Goal: Information Seeking & Learning: Learn about a topic

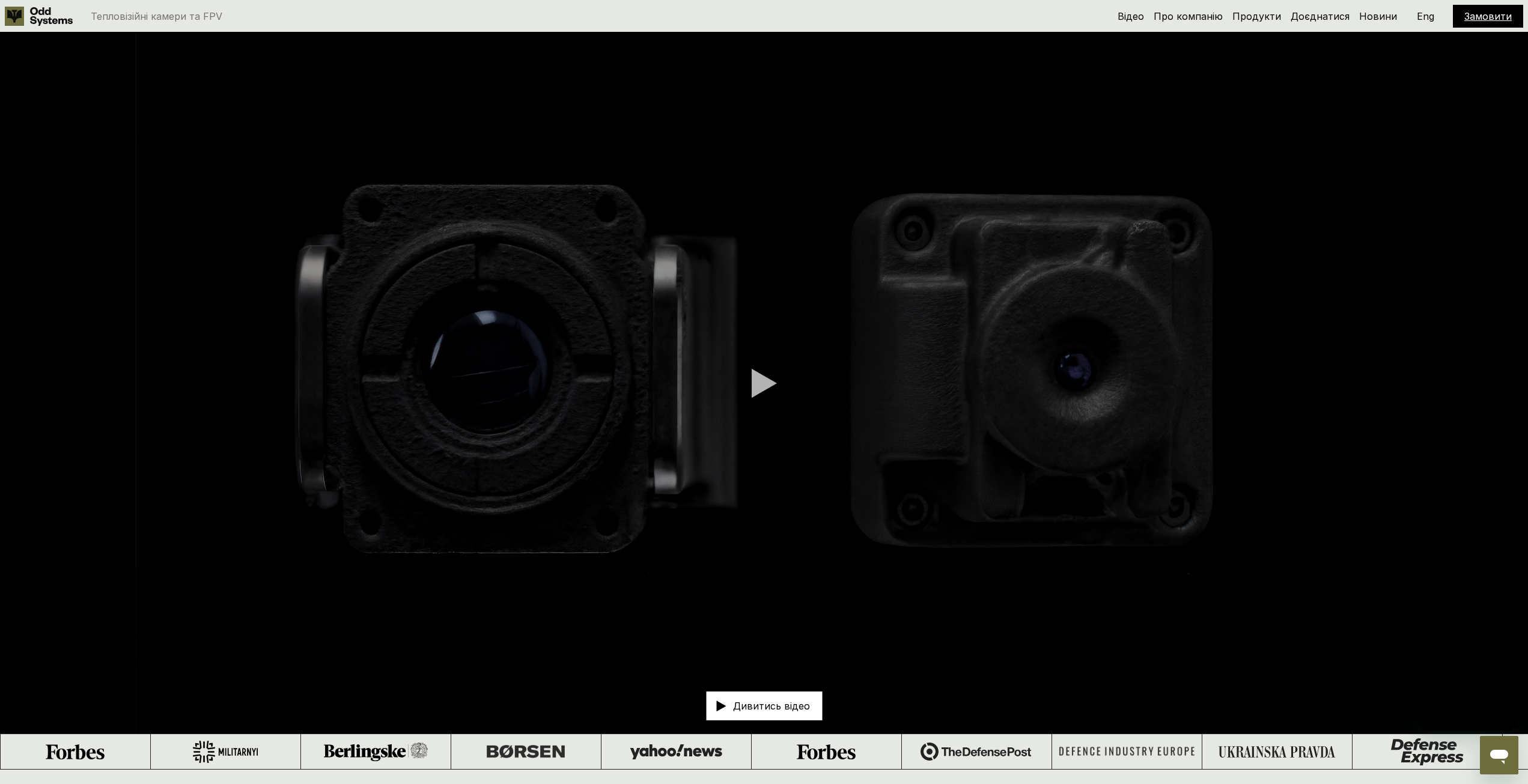
click at [732, 397] on video at bounding box center [764, 383] width 1528 height 701
click at [762, 388] on div at bounding box center [764, 383] width 25 height 30
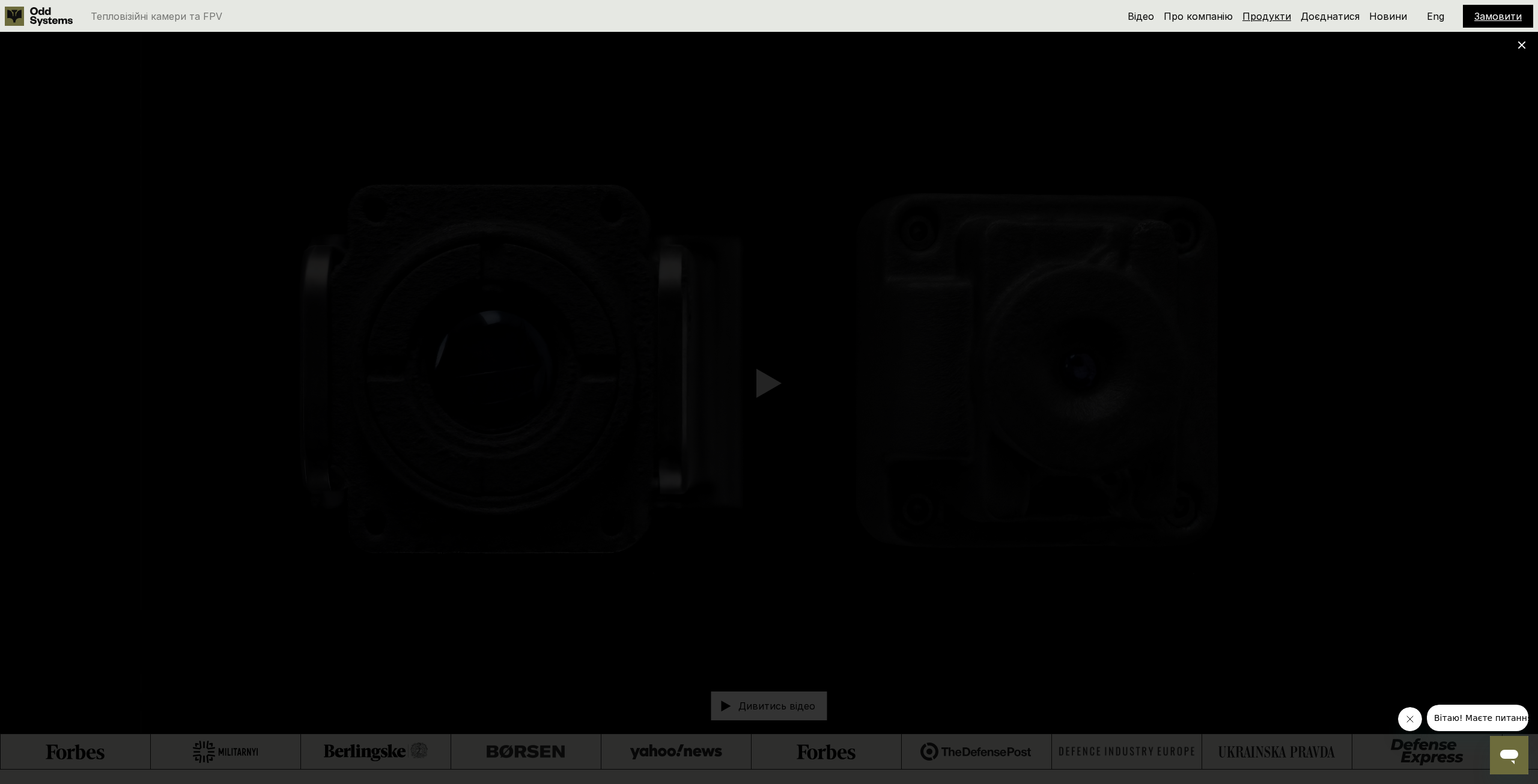
click at [1266, 19] on link "Продукти" at bounding box center [1267, 16] width 49 height 12
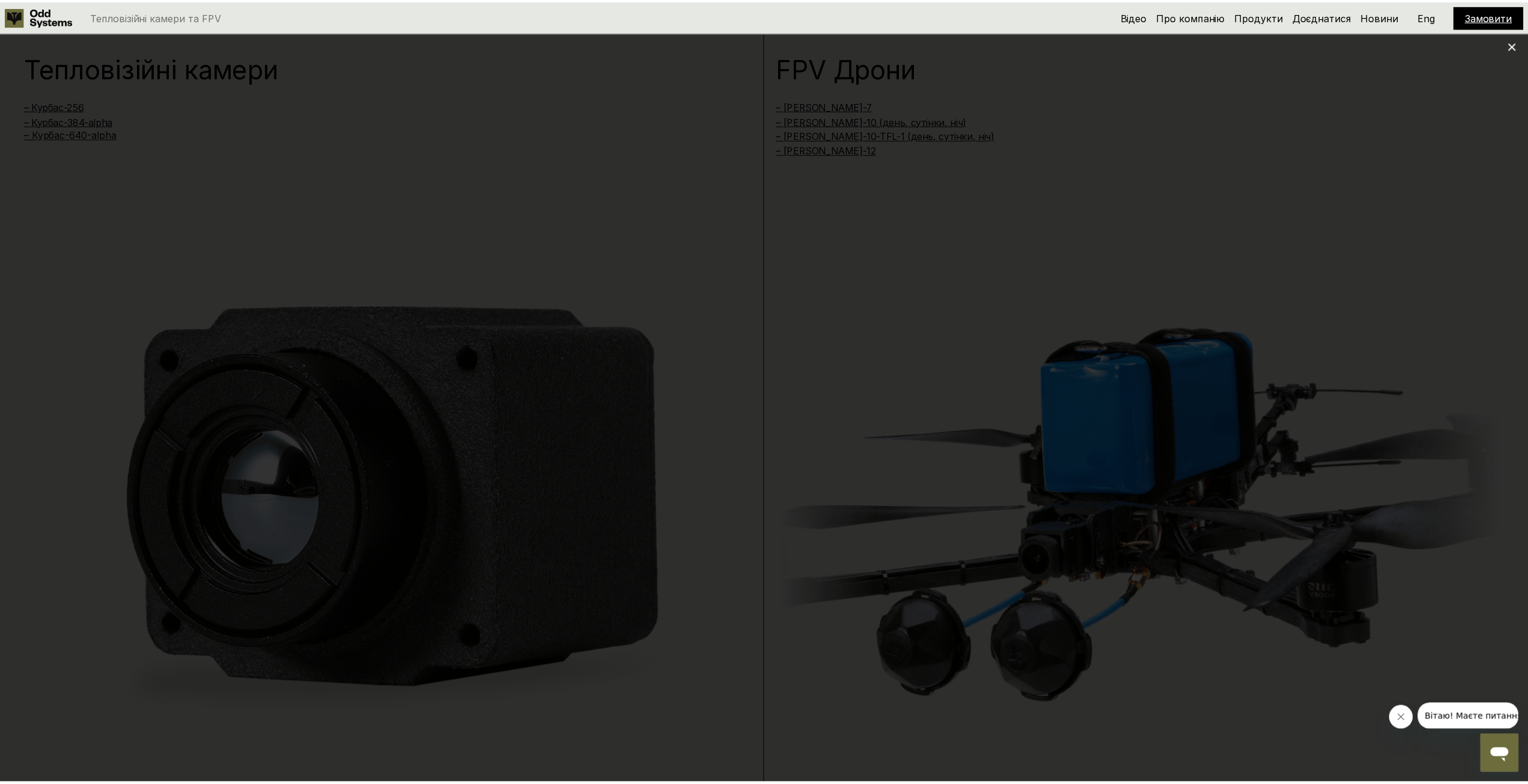
scroll to position [1553, 0]
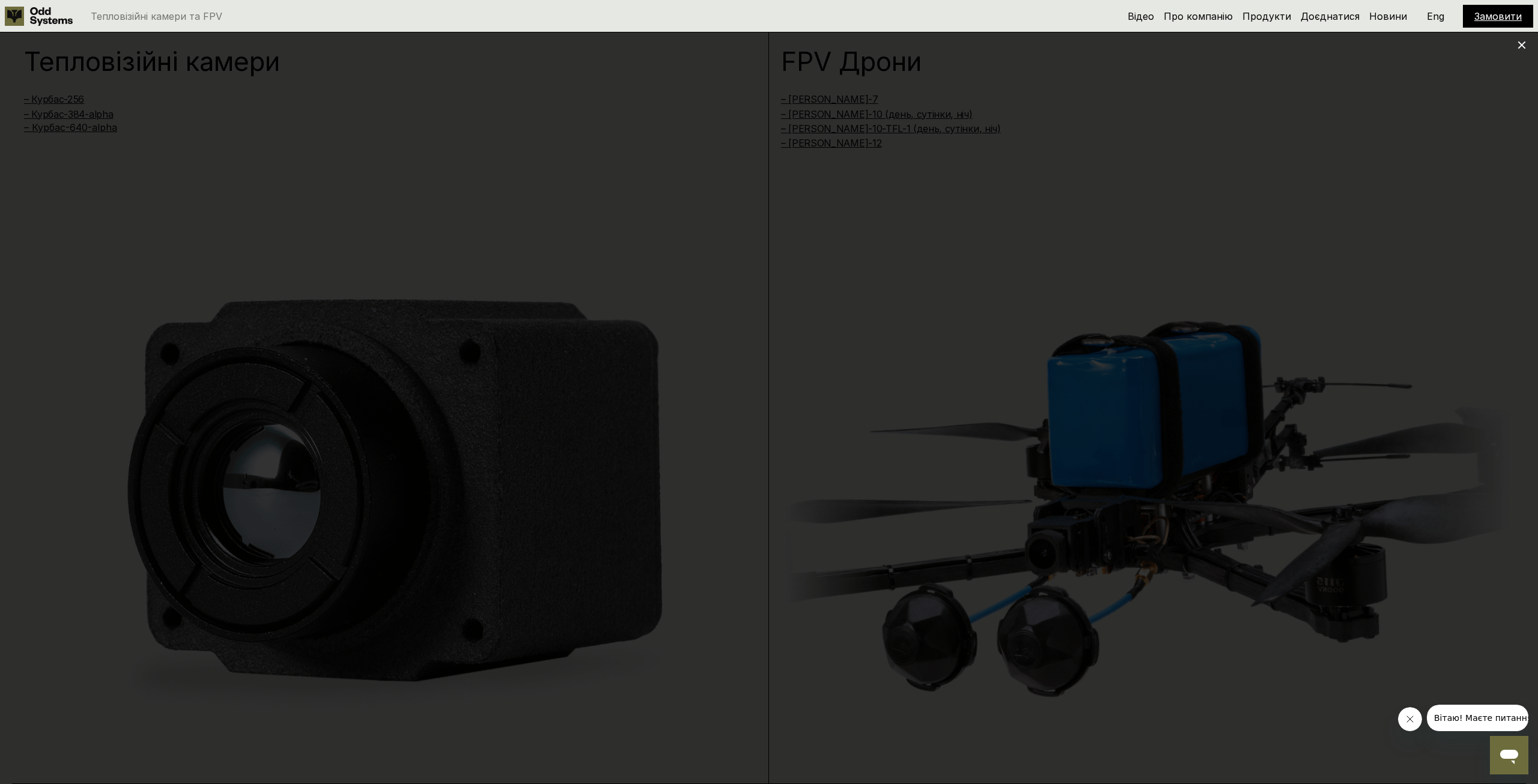
click at [1517, 41] on icon at bounding box center [1521, 44] width 8 height 8
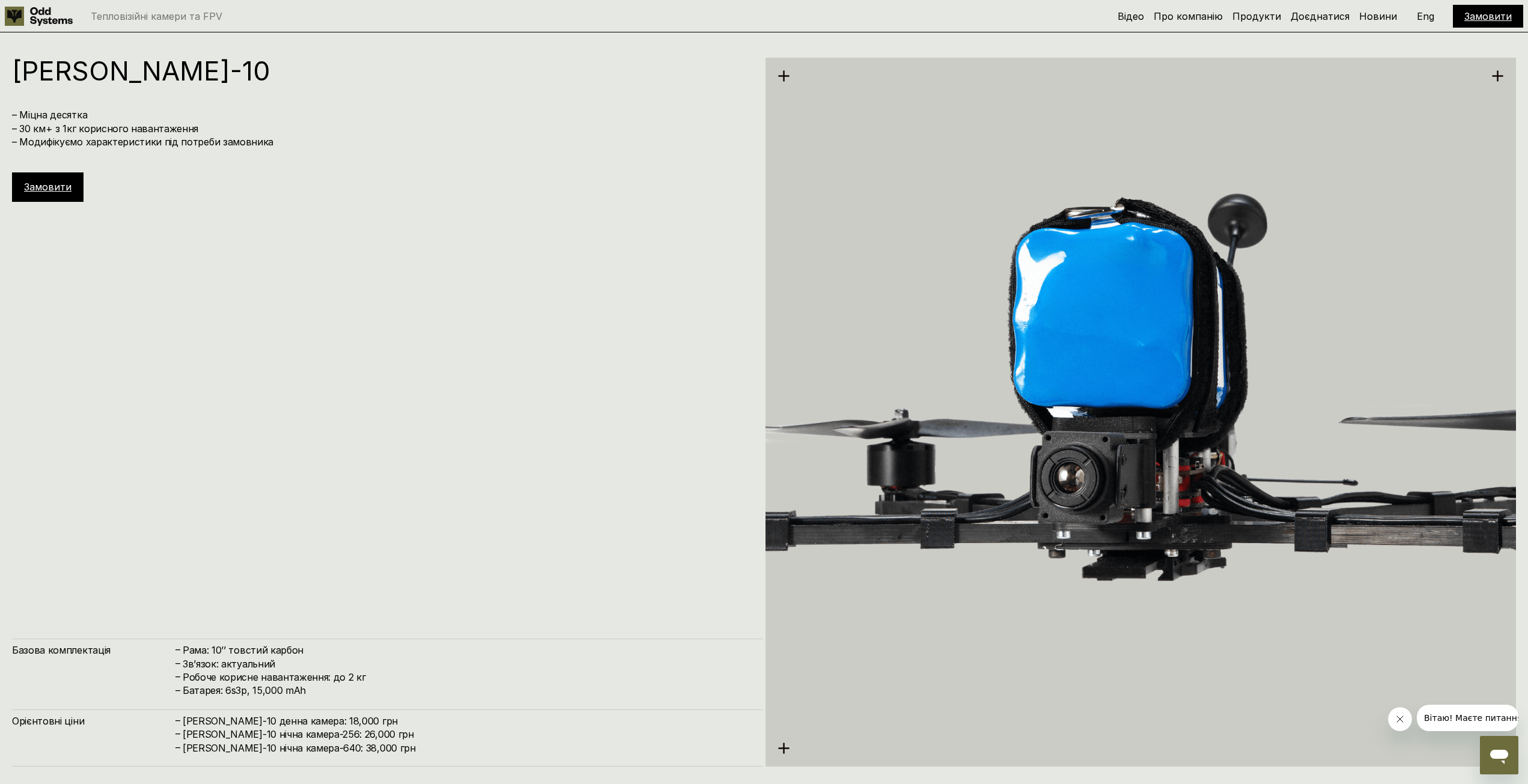
scroll to position [5457, 0]
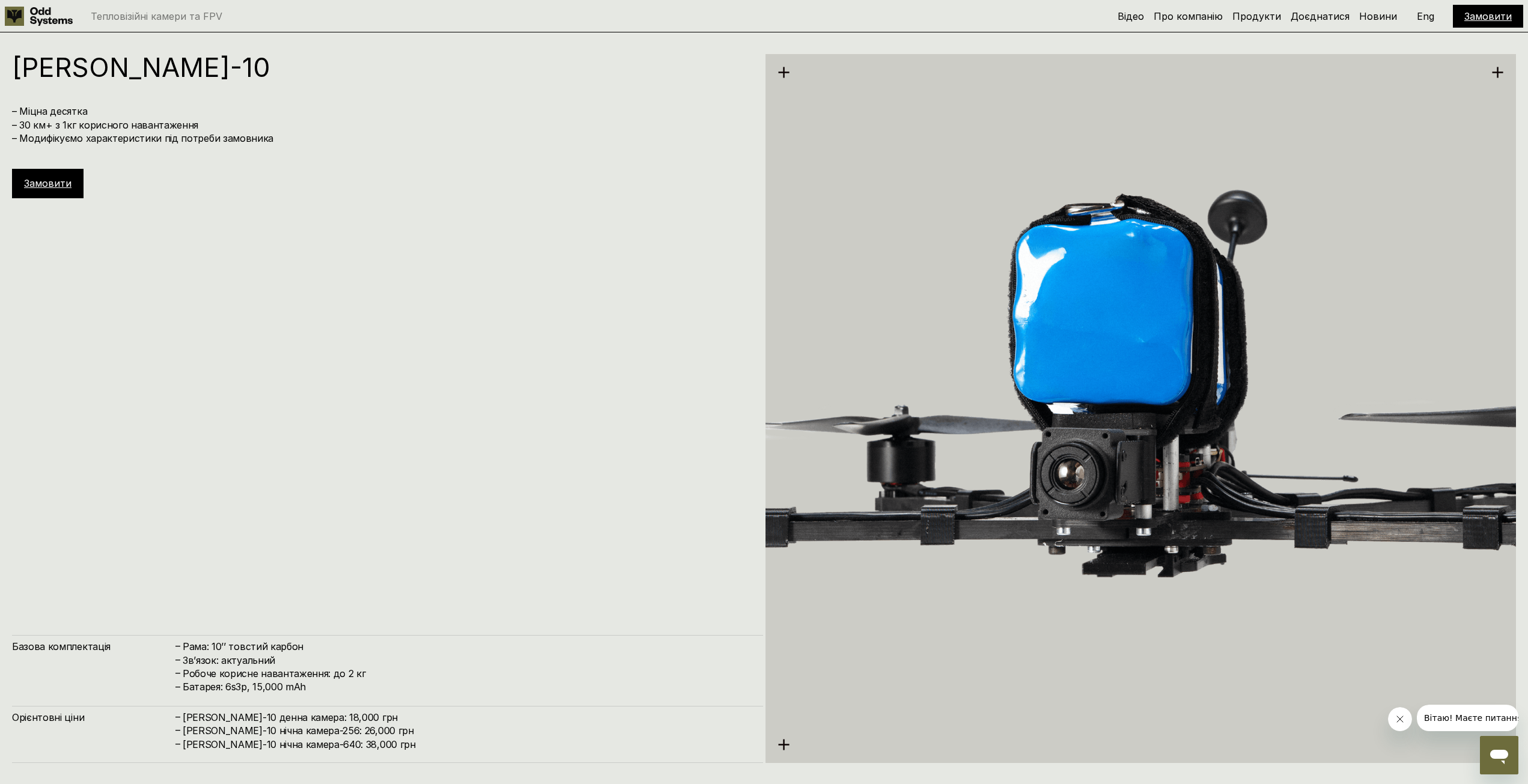
drag, startPoint x: 668, startPoint y: 493, endPoint x: 606, endPoint y: 439, distance: 82.2
click at [606, 439] on div "[PERSON_NAME]-10 – Міцна десятка – 30 км+ з 1кг корисного навантаження – Модифі…" at bounding box center [387, 408] width 751 height 709
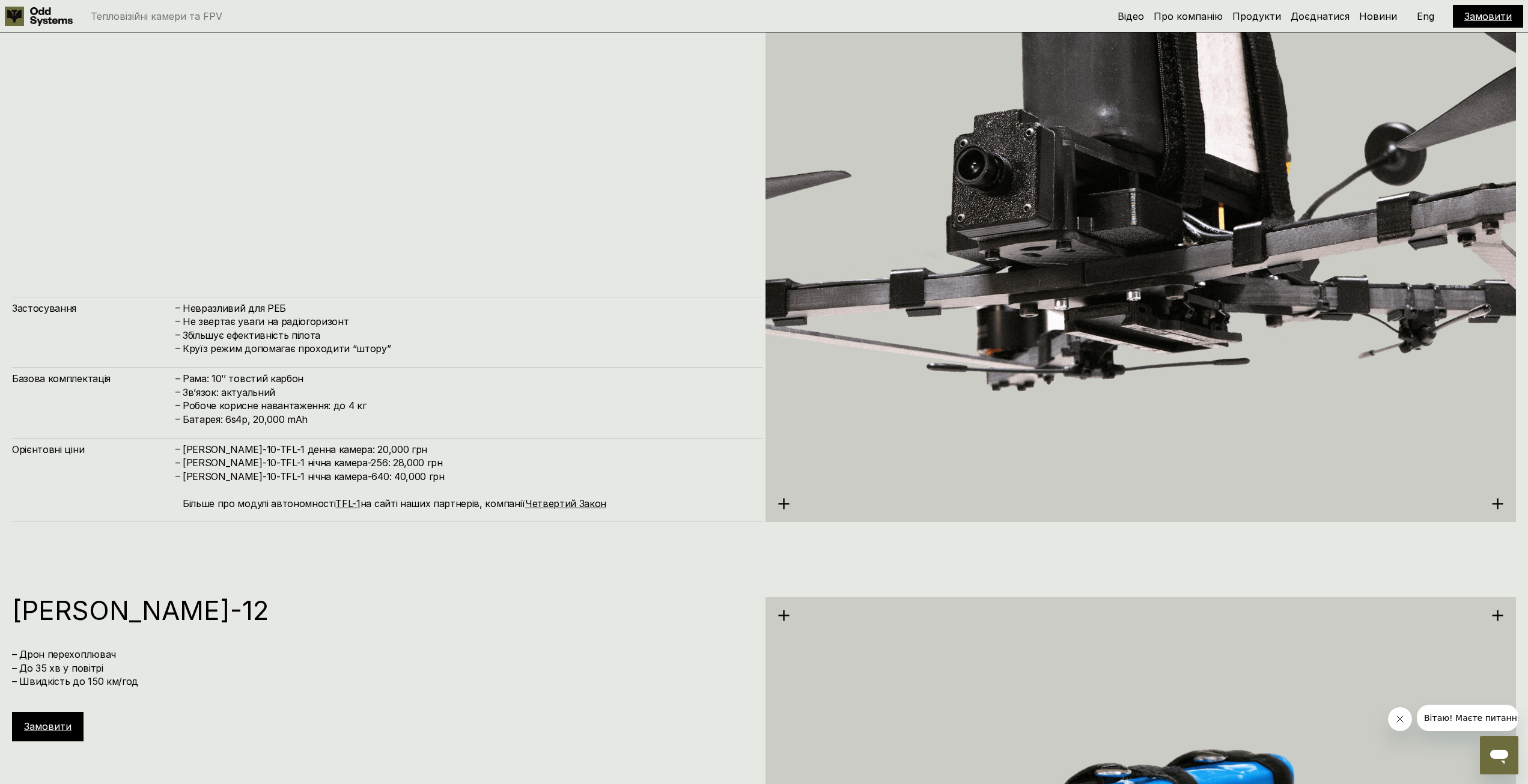
scroll to position [0, 0]
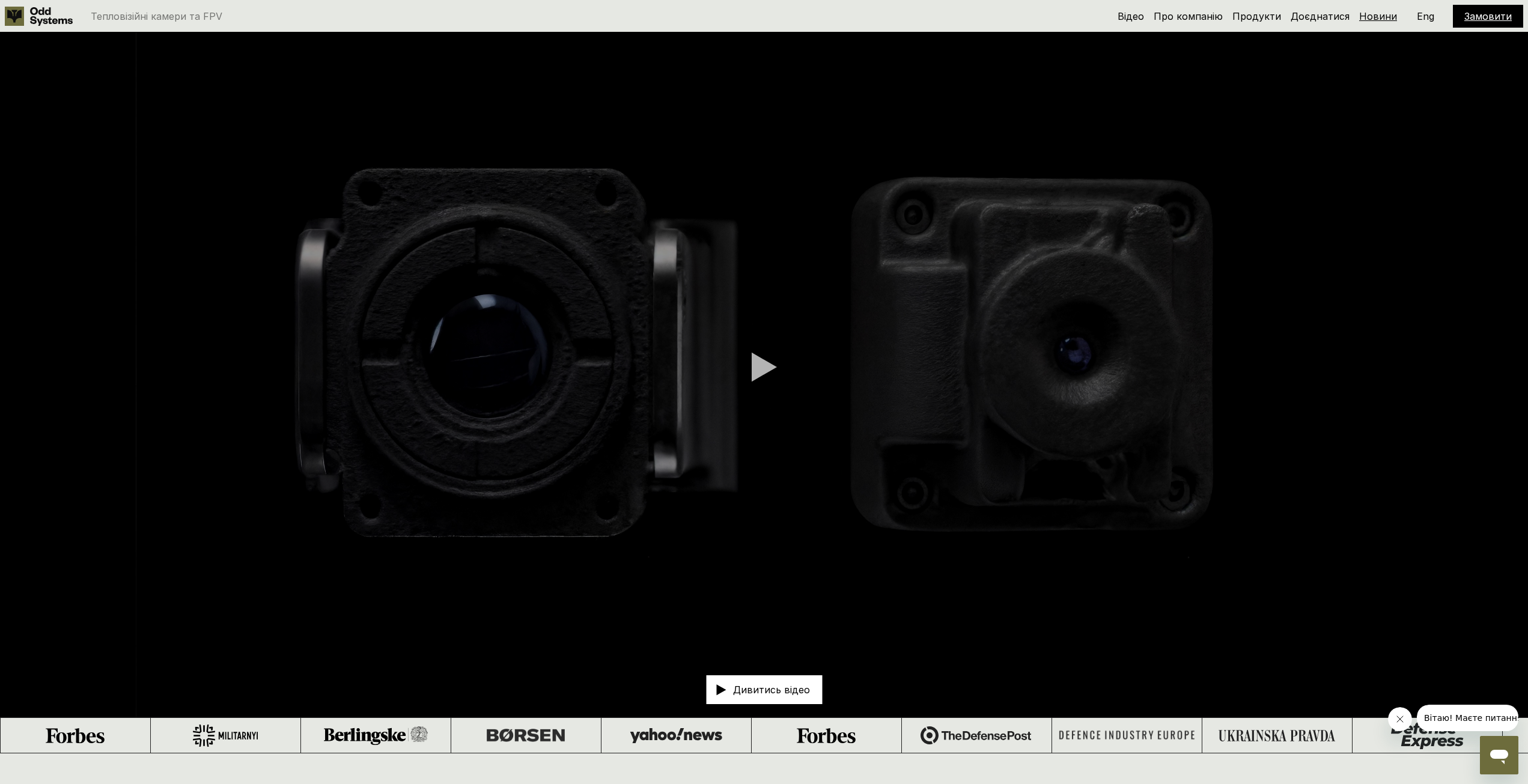
click at [1365, 12] on link "Новини" at bounding box center [1378, 16] width 38 height 12
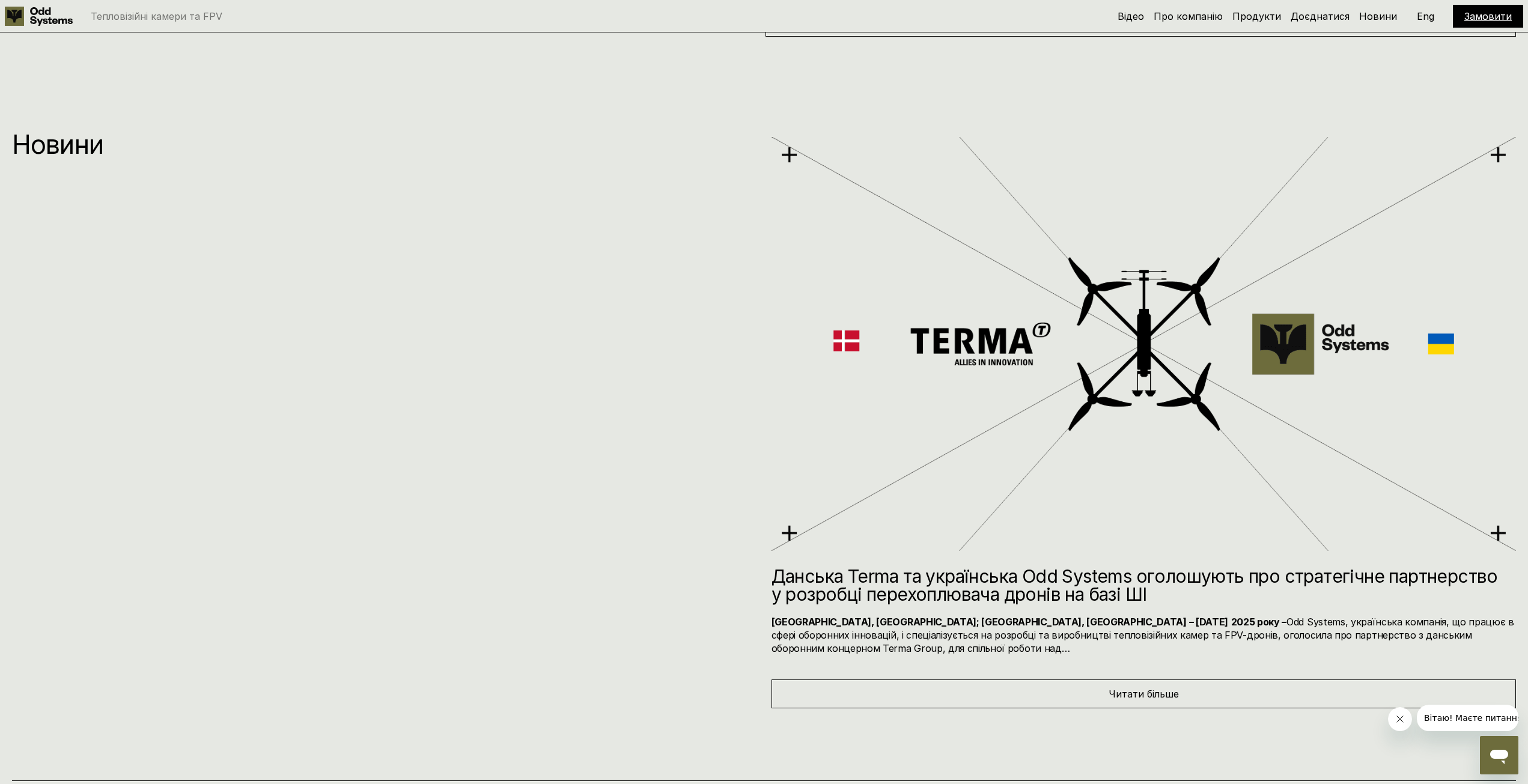
scroll to position [8724, 0]
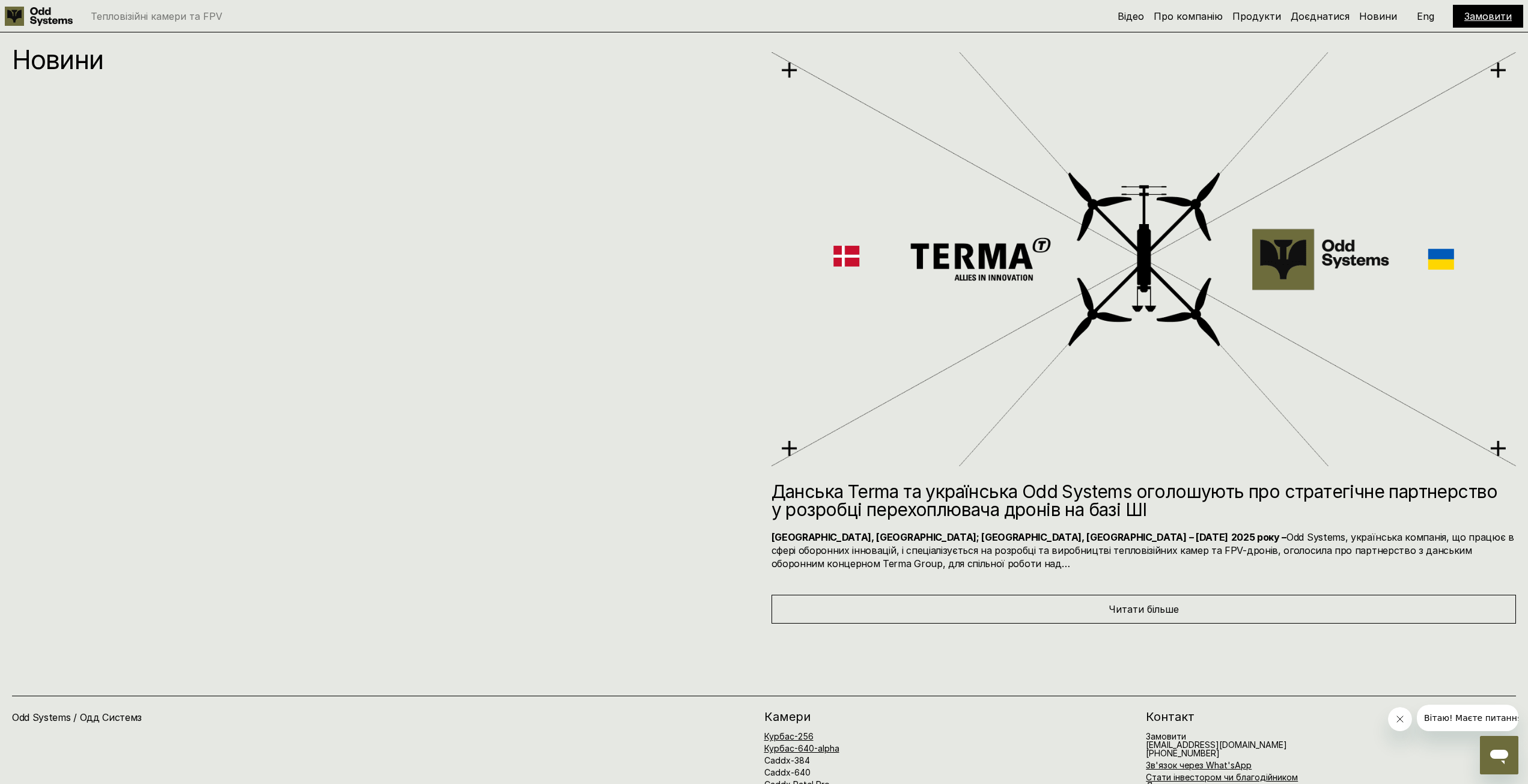
click at [935, 595] on div "Читати більше" at bounding box center [1144, 609] width 745 height 29
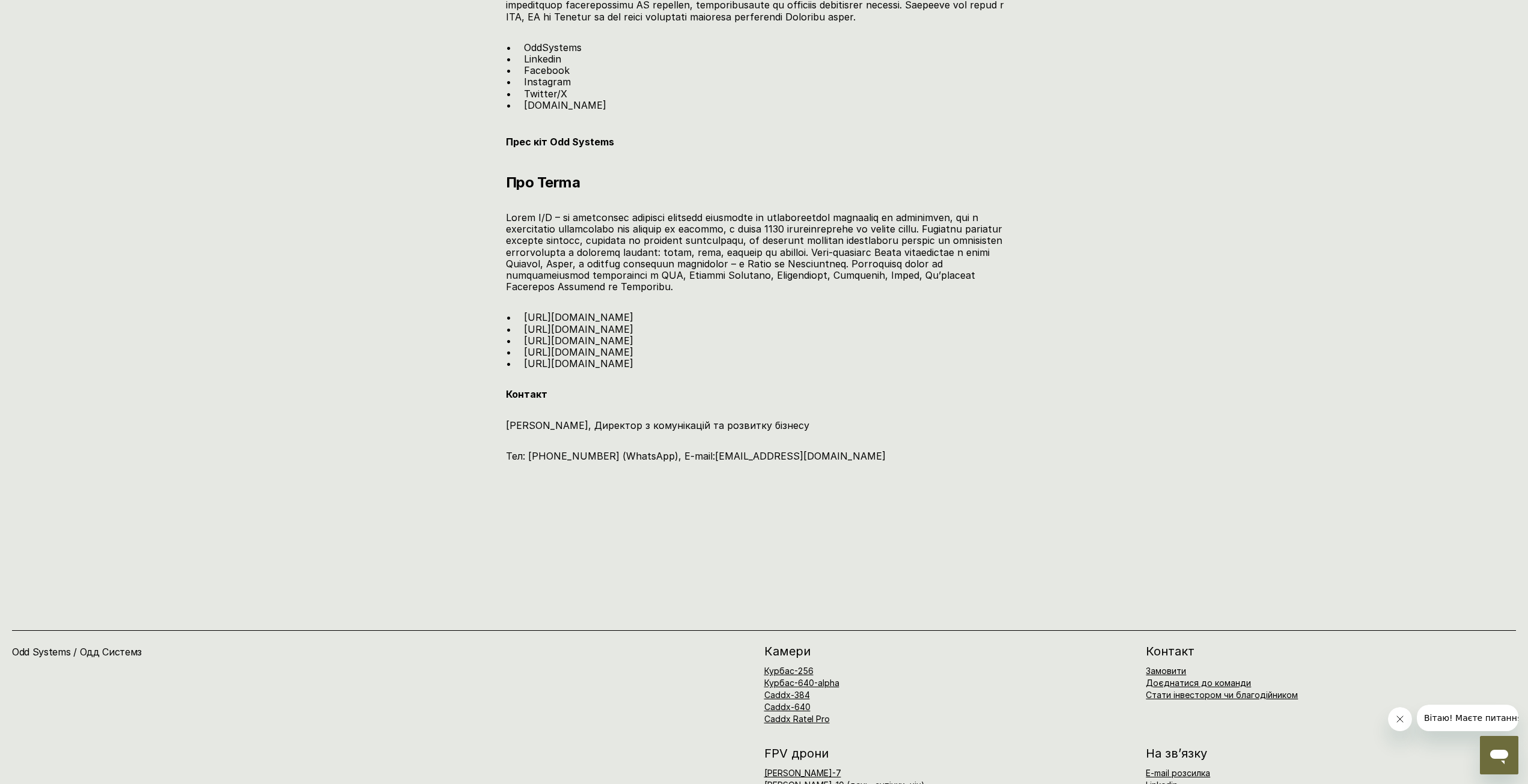
scroll to position [1783, 0]
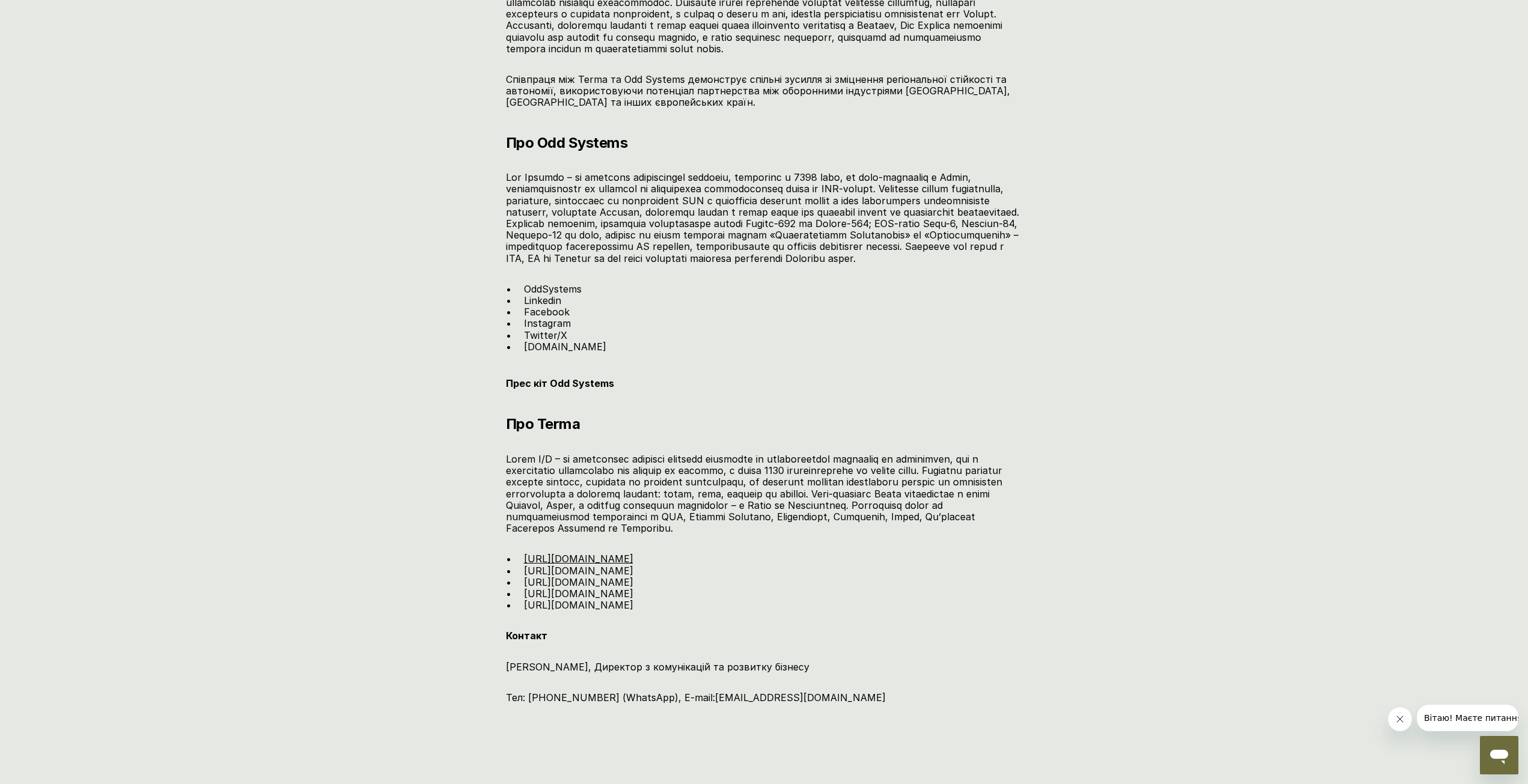
click at [600, 565] on link "[URL][DOMAIN_NAME]" at bounding box center [578, 558] width 110 height 12
